Goal: Task Accomplishment & Management: Use online tool/utility

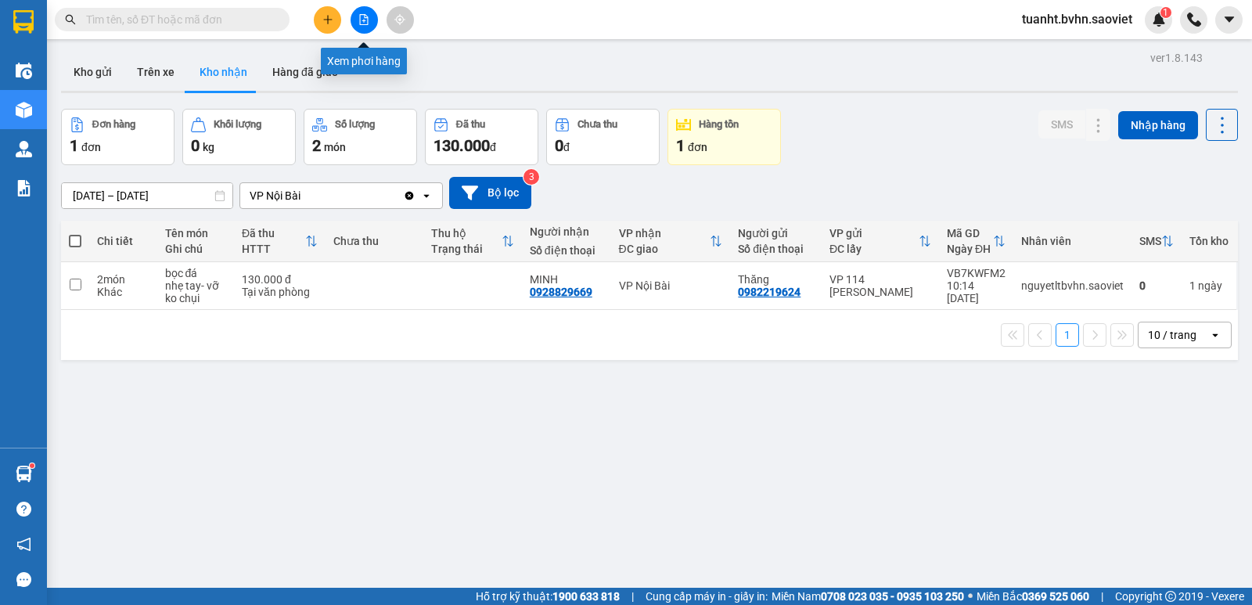
click at [363, 23] on icon "file-add" at bounding box center [363, 19] width 11 height 11
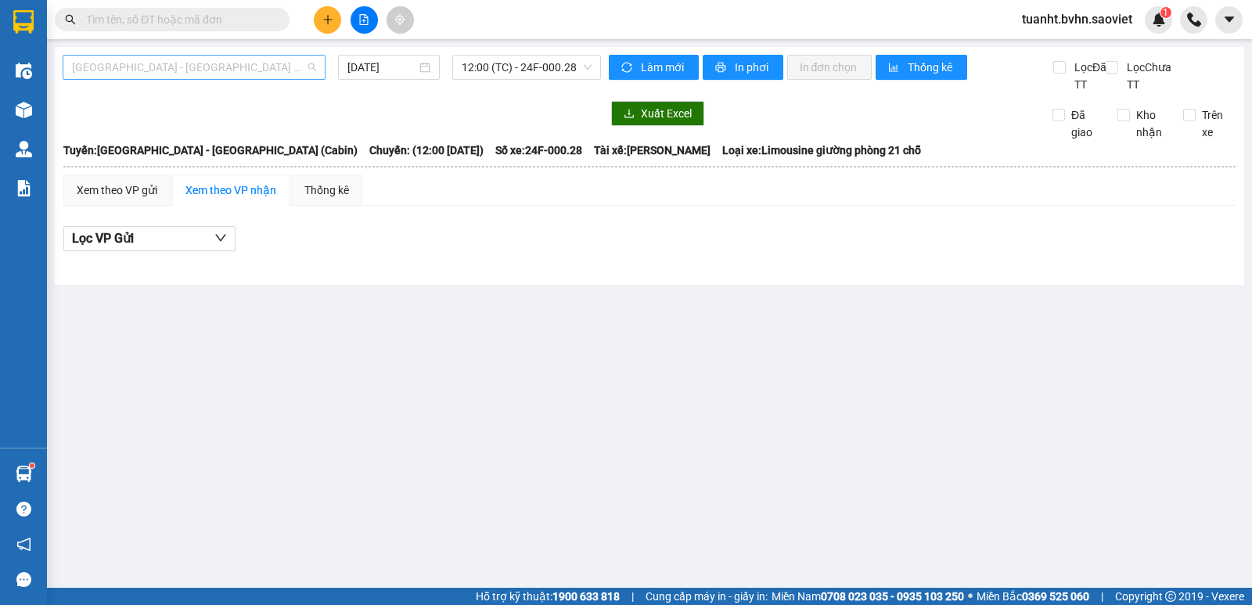
click at [209, 68] on span "[GEOGRAPHIC_DATA] - [GEOGRAPHIC_DATA] (Cabin)" at bounding box center [194, 67] width 244 height 23
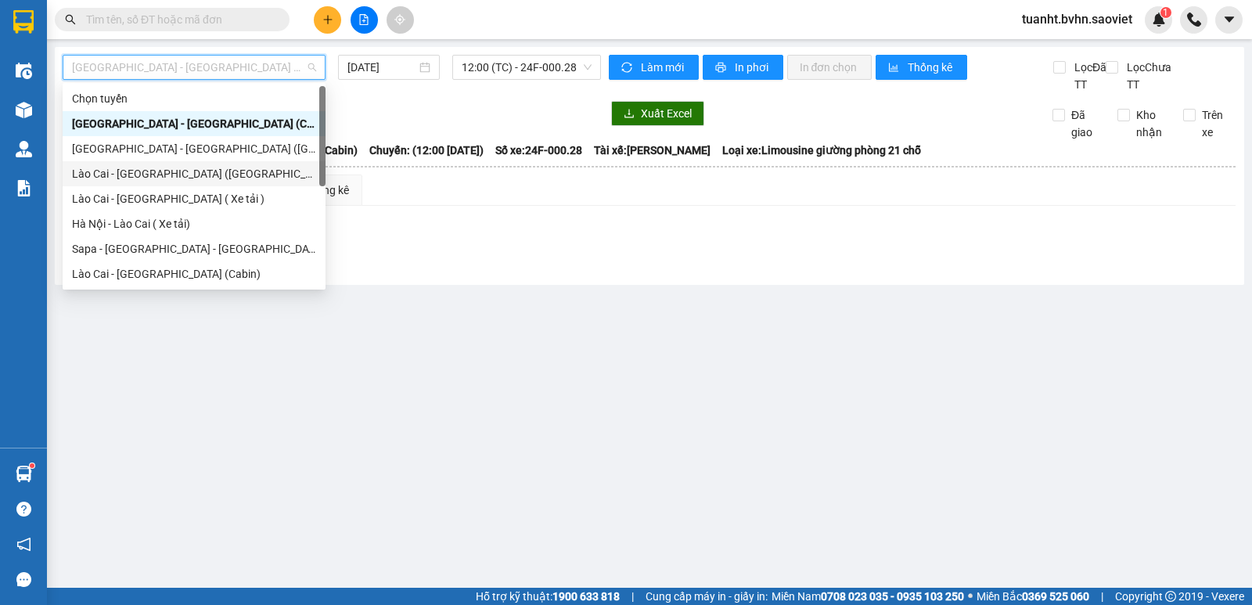
scroll to position [125, 0]
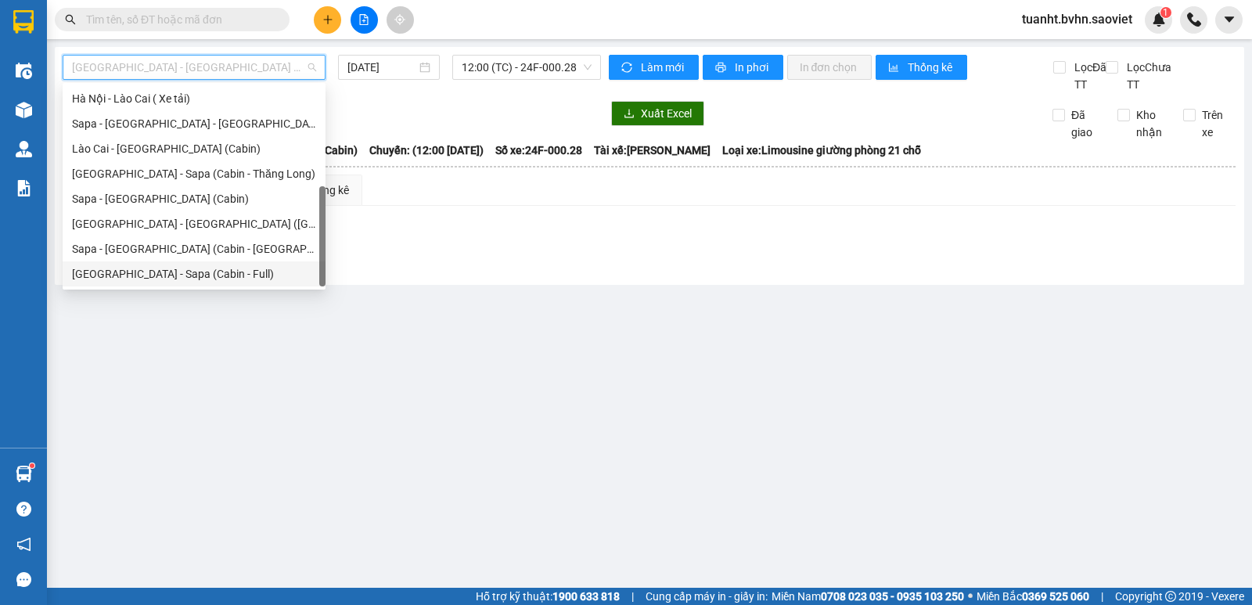
click at [225, 279] on div "[GEOGRAPHIC_DATA] - Sapa (Cabin - Full)" at bounding box center [194, 273] width 244 height 17
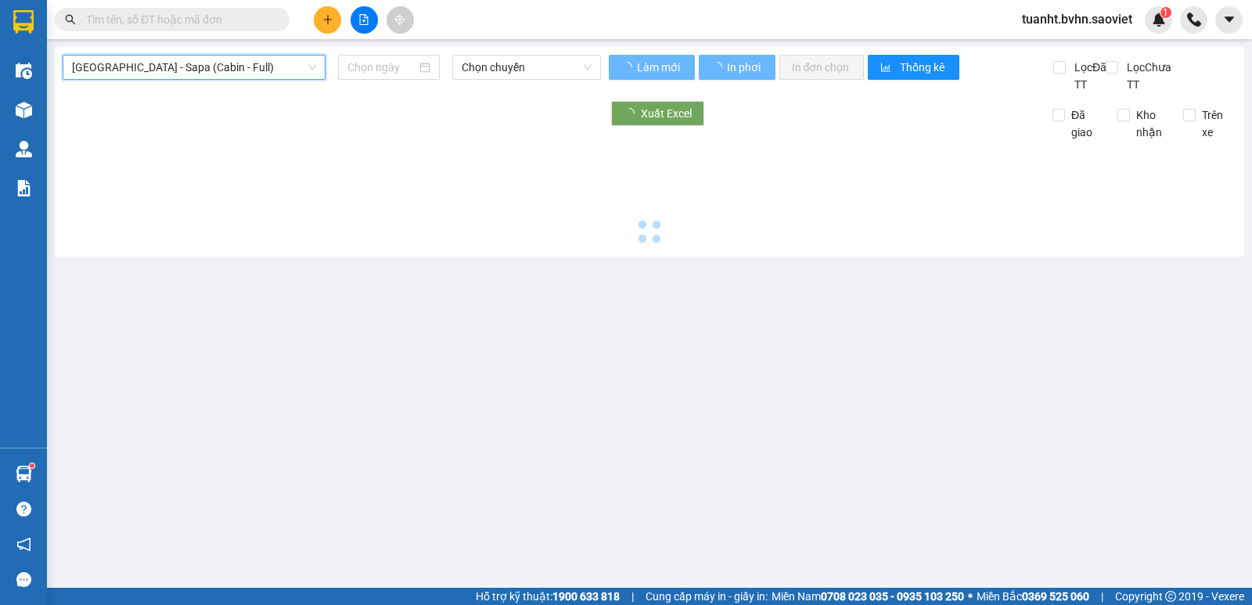
type input "[DATE]"
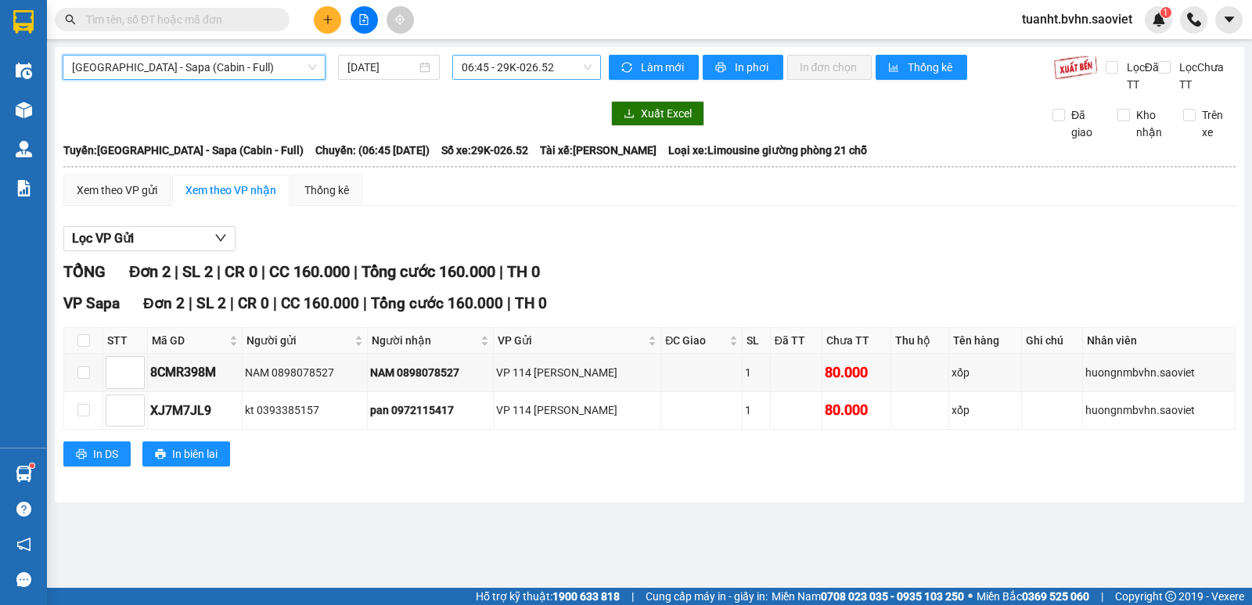
click at [481, 70] on span "06:45 - 29K-026.52" at bounding box center [526, 67] width 129 height 23
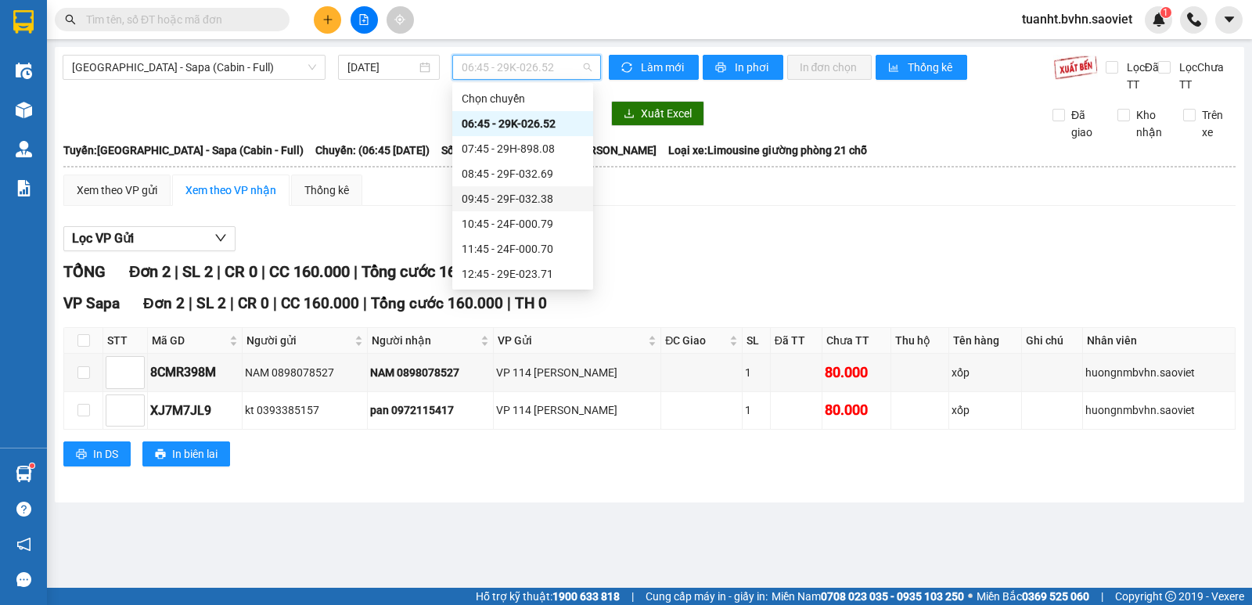
click at [553, 202] on div "09:45 - 29F-032.38" at bounding box center [523, 198] width 122 height 17
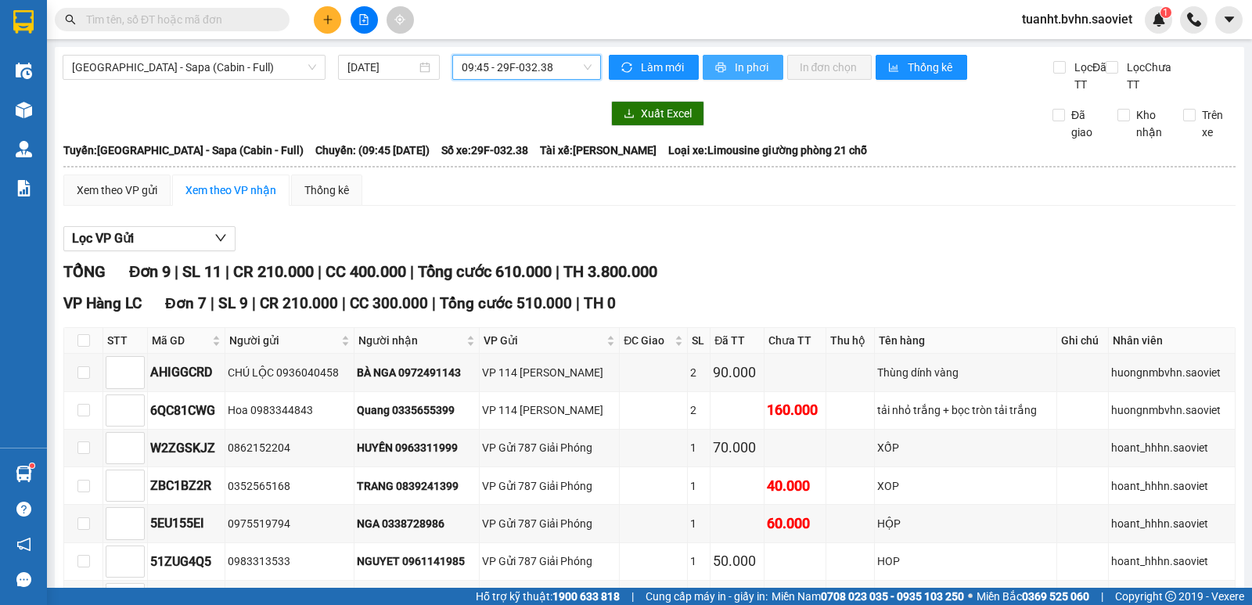
click at [758, 68] on span "In phơi" at bounding box center [753, 67] width 36 height 17
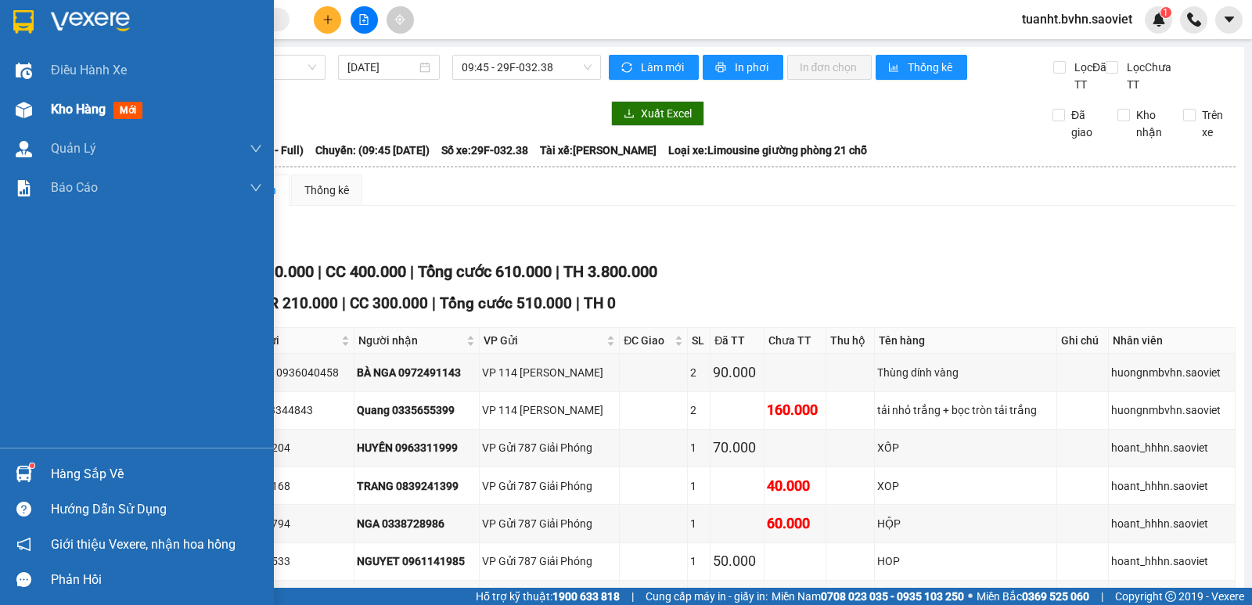
click at [34, 117] on div at bounding box center [23, 109] width 27 height 27
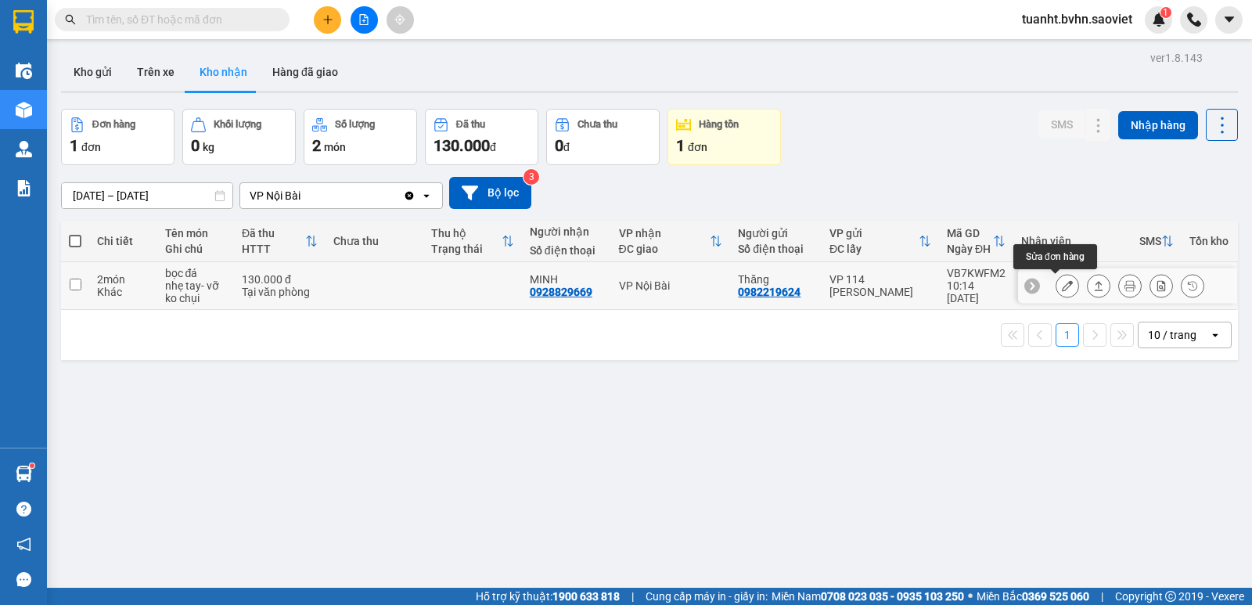
click at [1062, 290] on icon at bounding box center [1067, 285] width 11 height 11
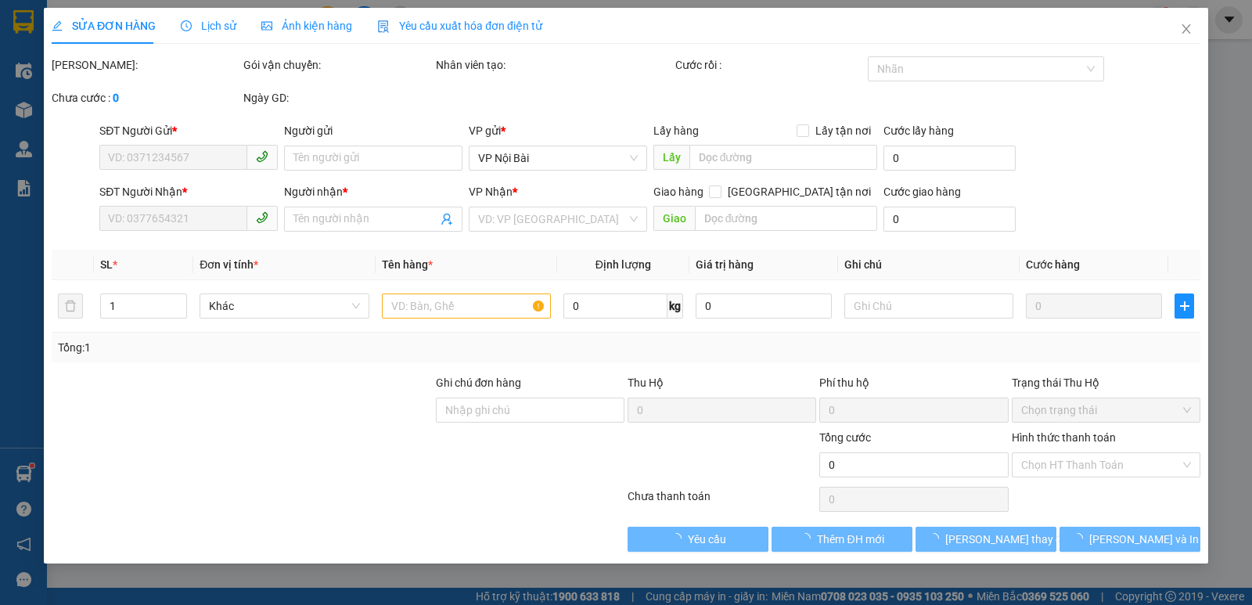
type input "0982219624"
type input "Thăng"
type input "0928829669"
type input "MINH"
type input "130.000"
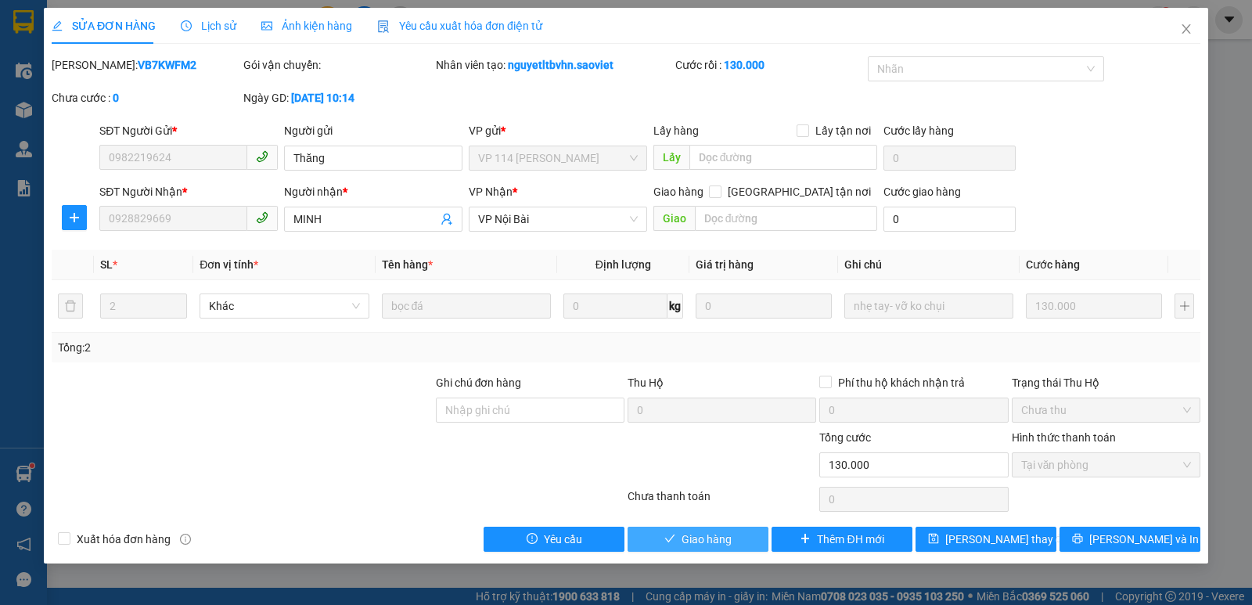
click at [702, 546] on span "Giao hàng" at bounding box center [707, 539] width 50 height 17
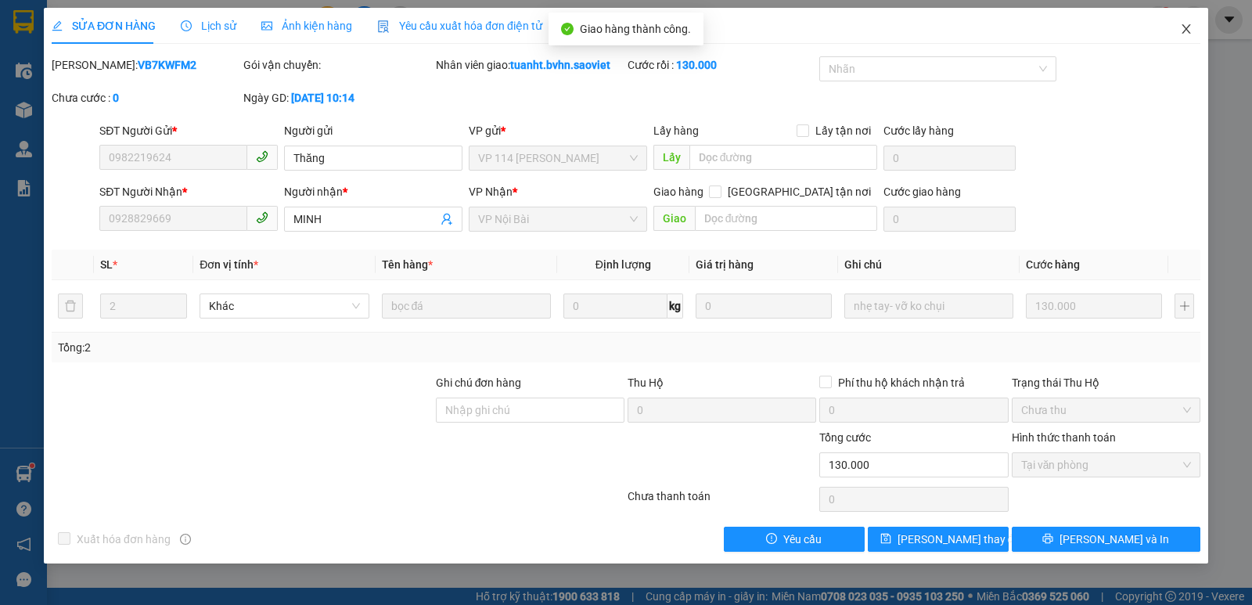
click at [1183, 31] on icon "close" at bounding box center [1186, 29] width 13 height 13
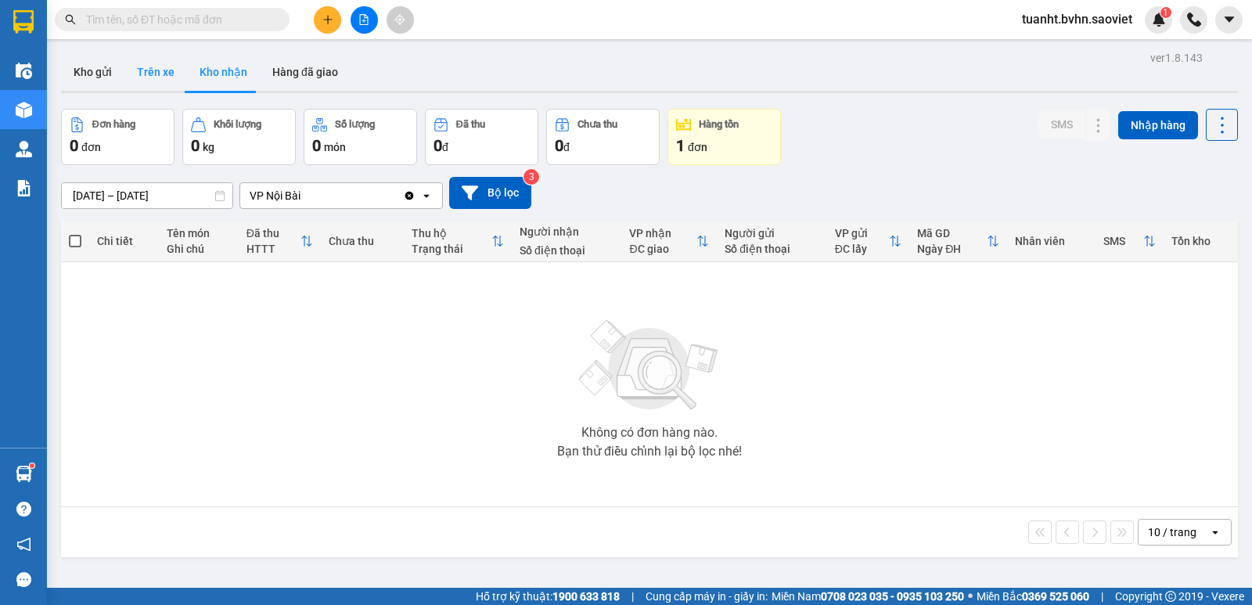
click at [166, 77] on button "Trên xe" at bounding box center [155, 72] width 63 height 38
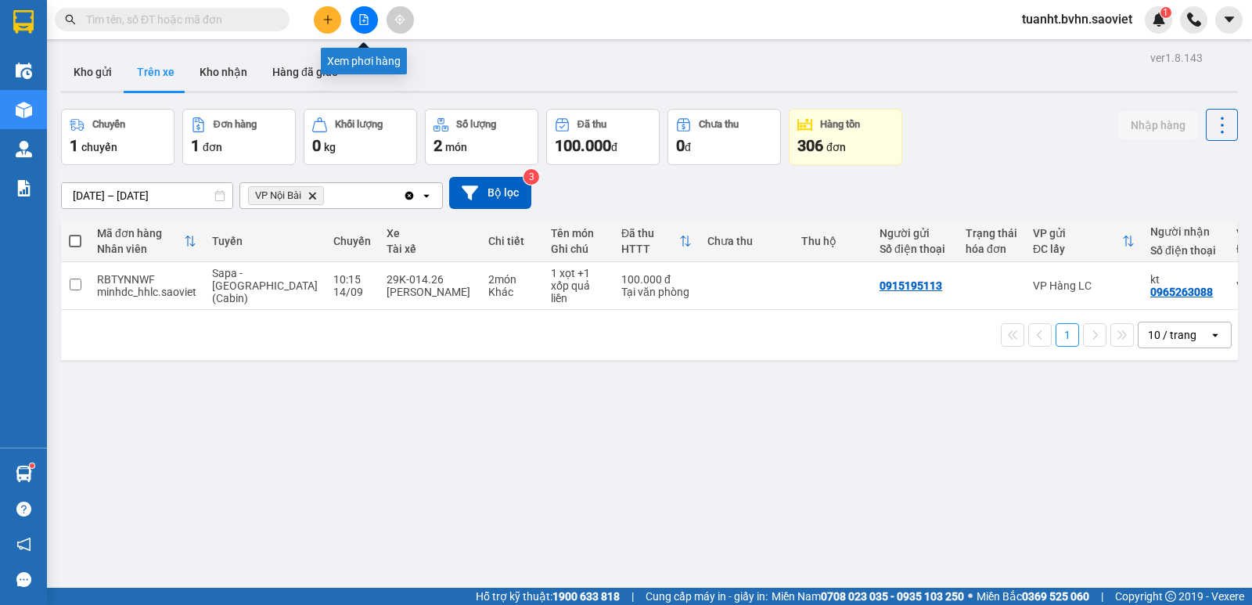
click at [371, 25] on button at bounding box center [364, 19] width 27 height 27
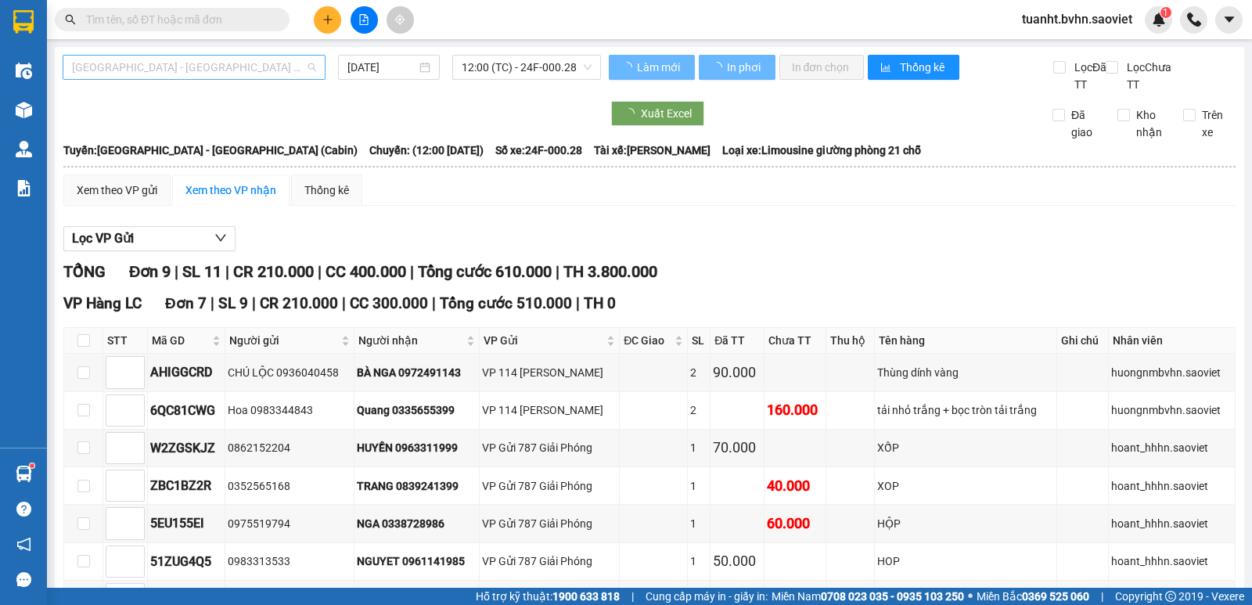
click at [219, 76] on span "[GEOGRAPHIC_DATA] - [GEOGRAPHIC_DATA] (Cabin)" at bounding box center [194, 67] width 244 height 23
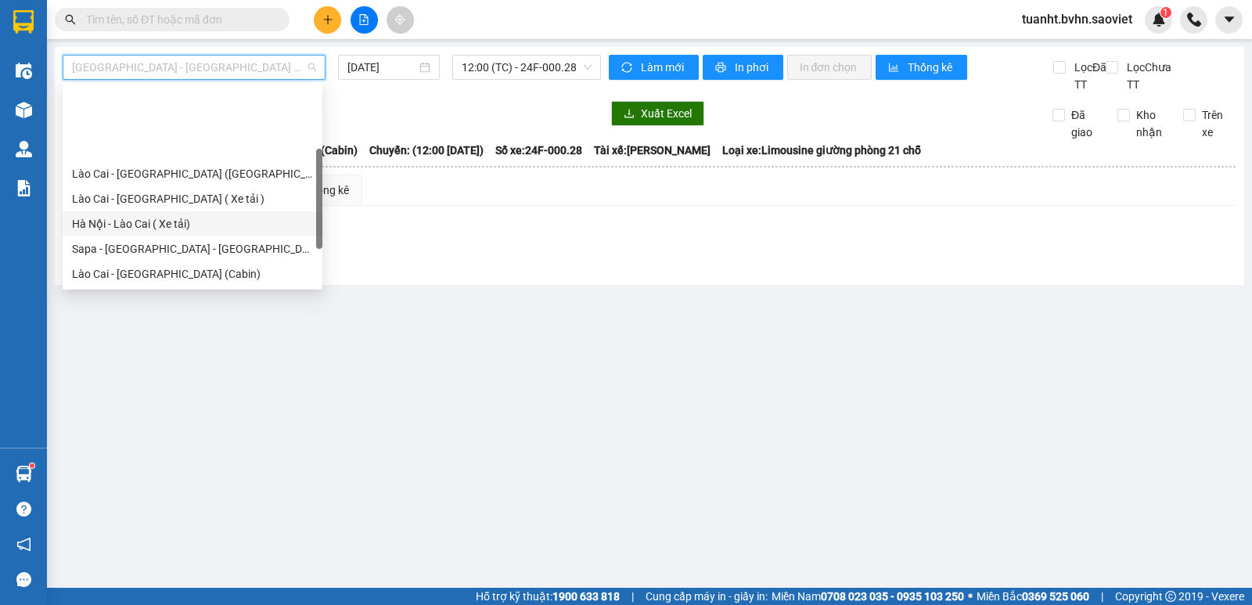
scroll to position [125, 0]
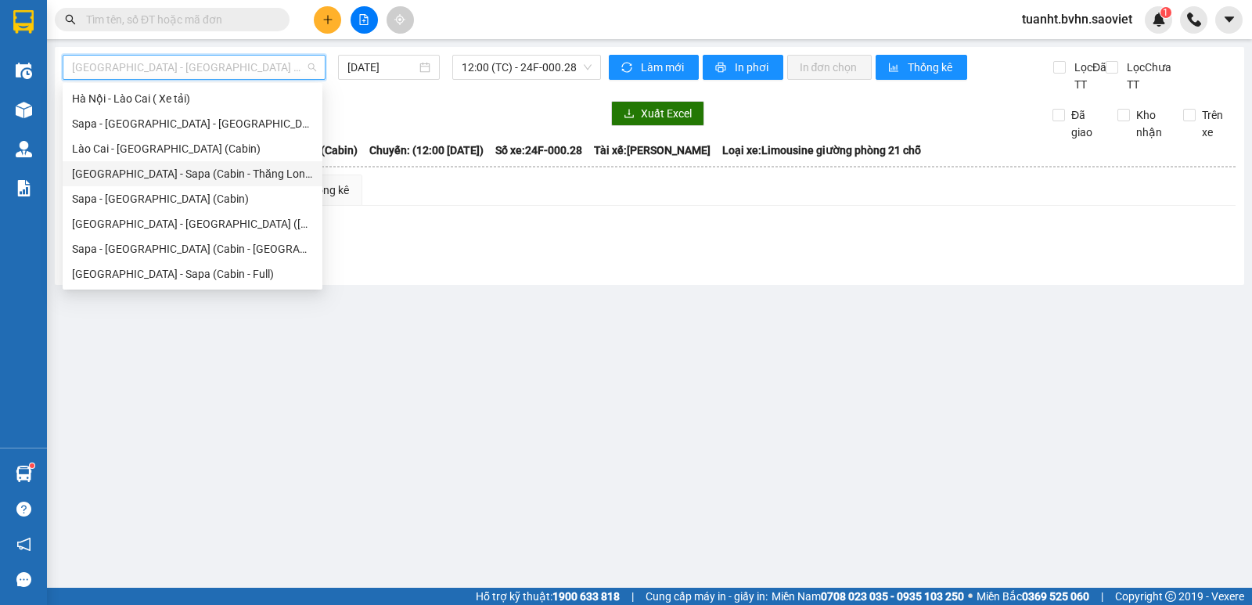
click at [228, 180] on div "[GEOGRAPHIC_DATA] - Sapa (Cabin - Thăng Long)" at bounding box center [192, 173] width 241 height 17
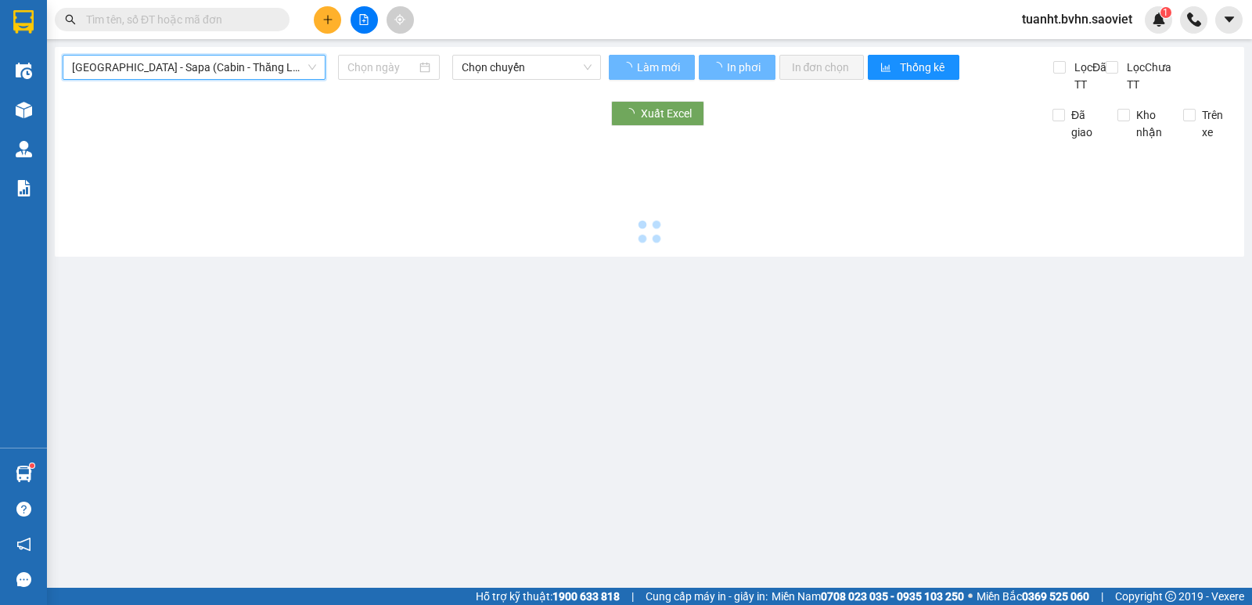
type input "[DATE]"
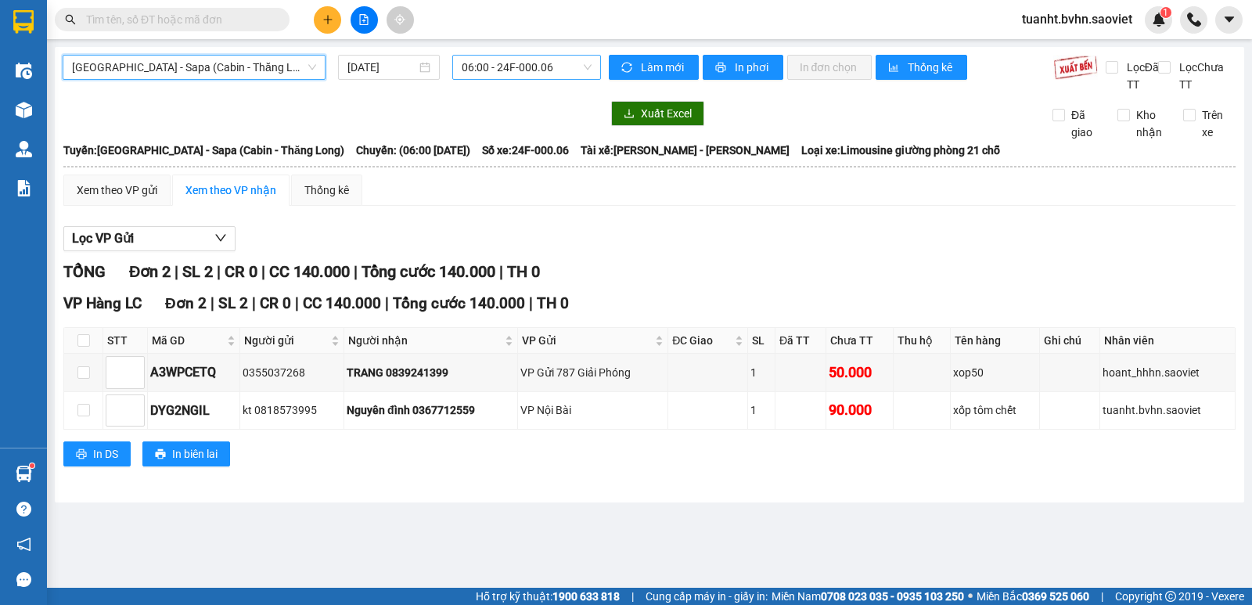
click at [541, 60] on span "06:00 - 24F-000.06" at bounding box center [526, 67] width 129 height 23
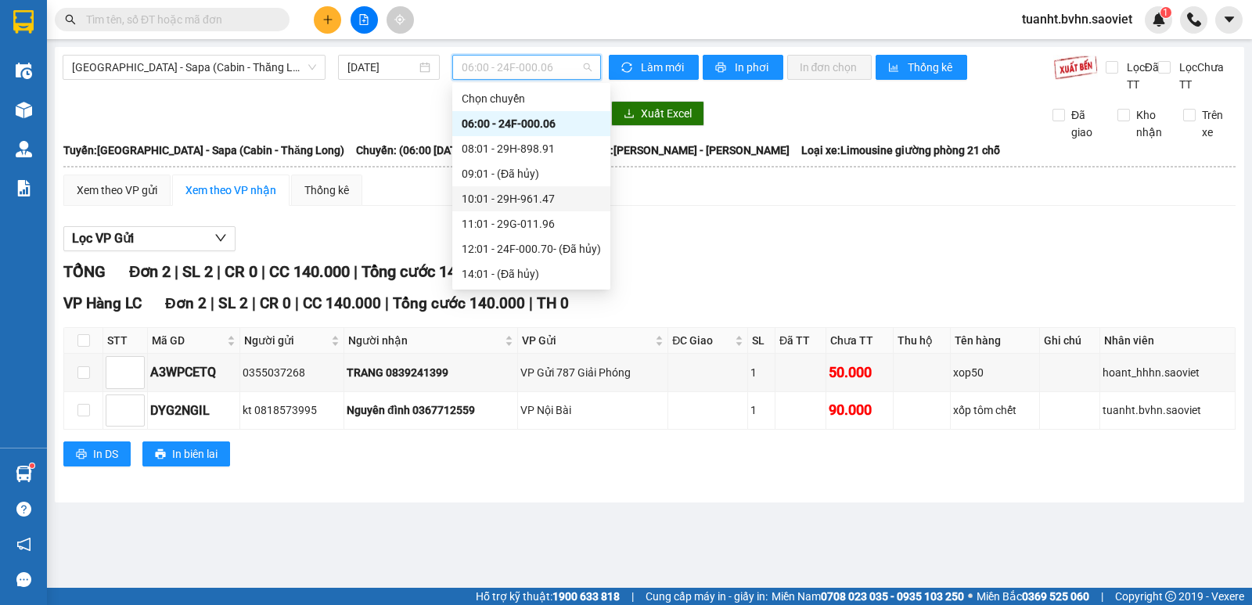
click at [546, 196] on div "10:01 - 29H-961.47" at bounding box center [531, 198] width 139 height 17
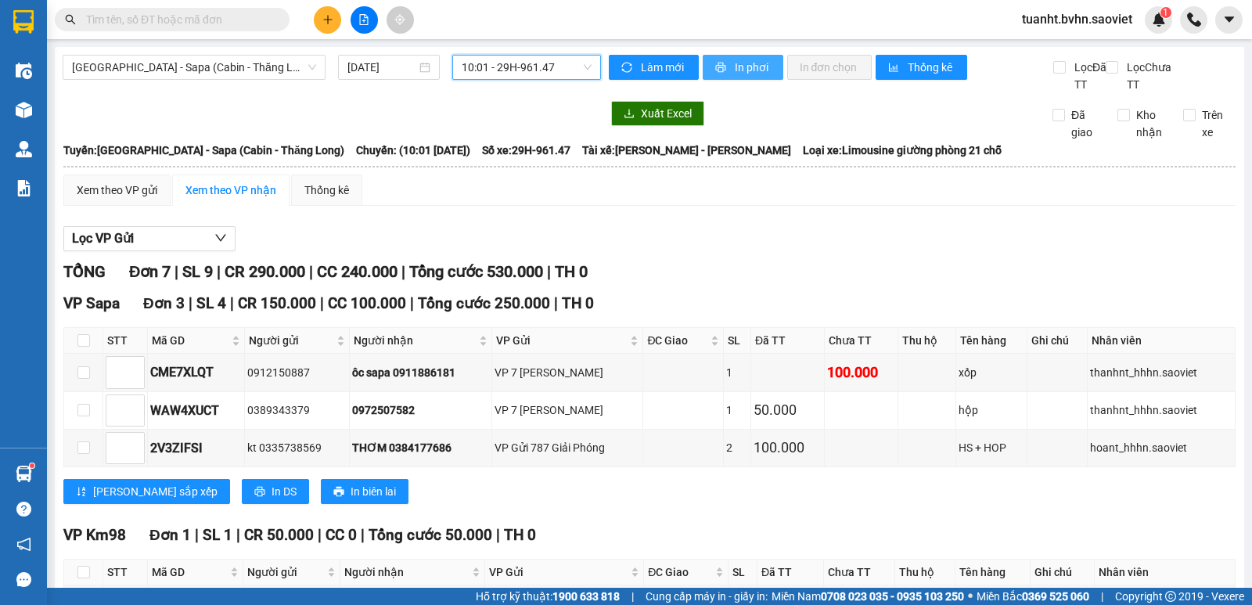
click at [768, 71] on button "In phơi" at bounding box center [743, 67] width 81 height 25
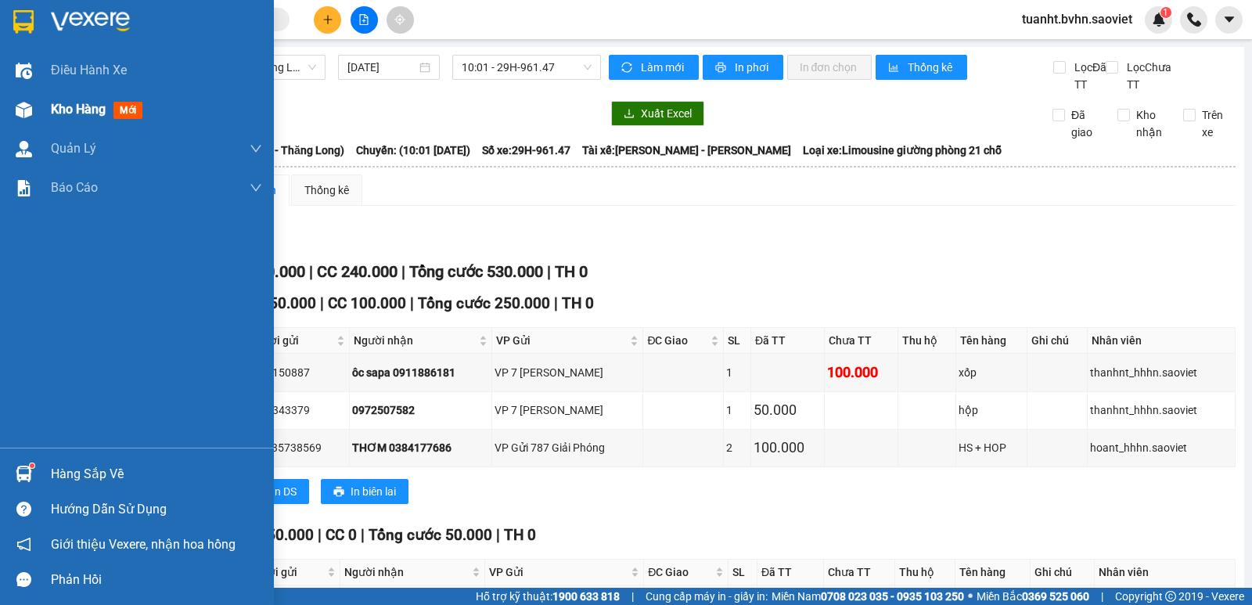
click at [30, 106] on img at bounding box center [24, 110] width 16 height 16
